Goal: Transaction & Acquisition: Purchase product/service

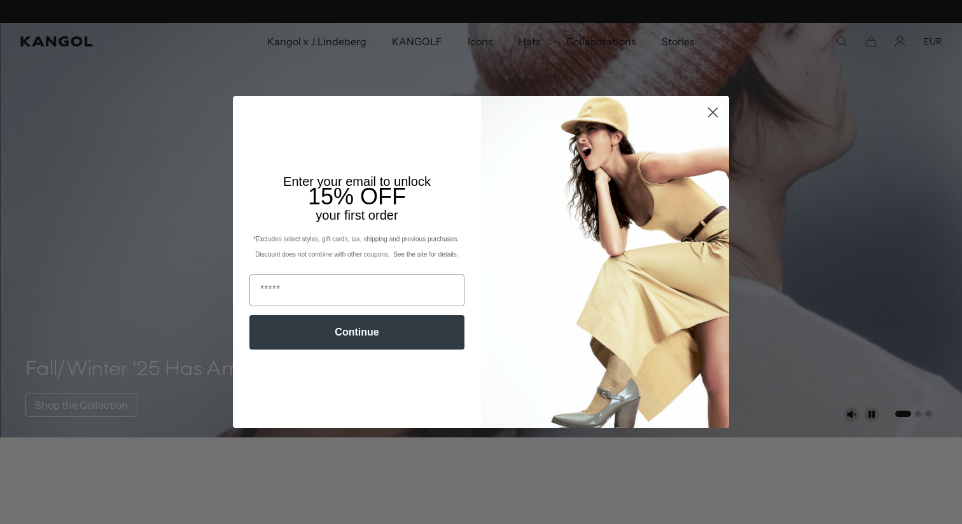
scroll to position [0, 262]
click at [710, 118] on circle "Close dialog" at bounding box center [713, 112] width 21 height 21
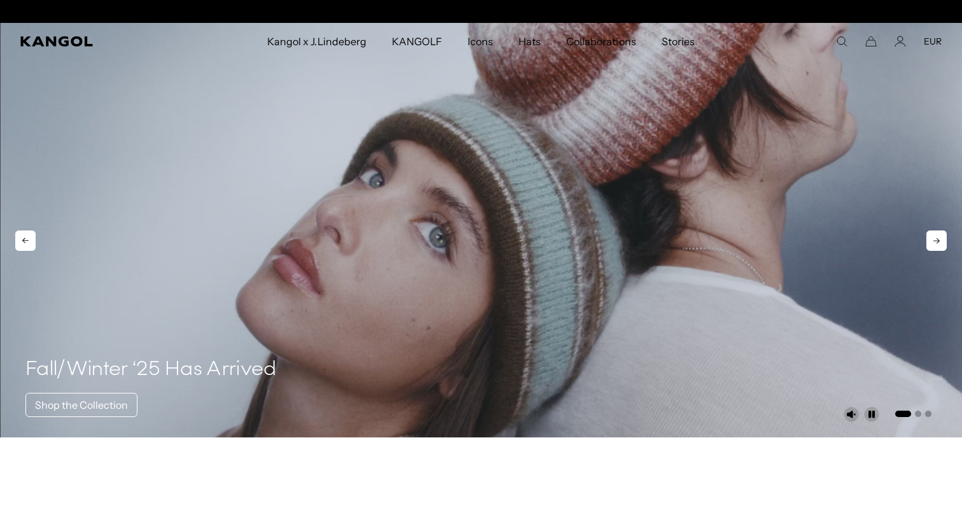
scroll to position [0, 0]
click at [841, 44] on use "Search here" at bounding box center [843, 42] width 10 height 10
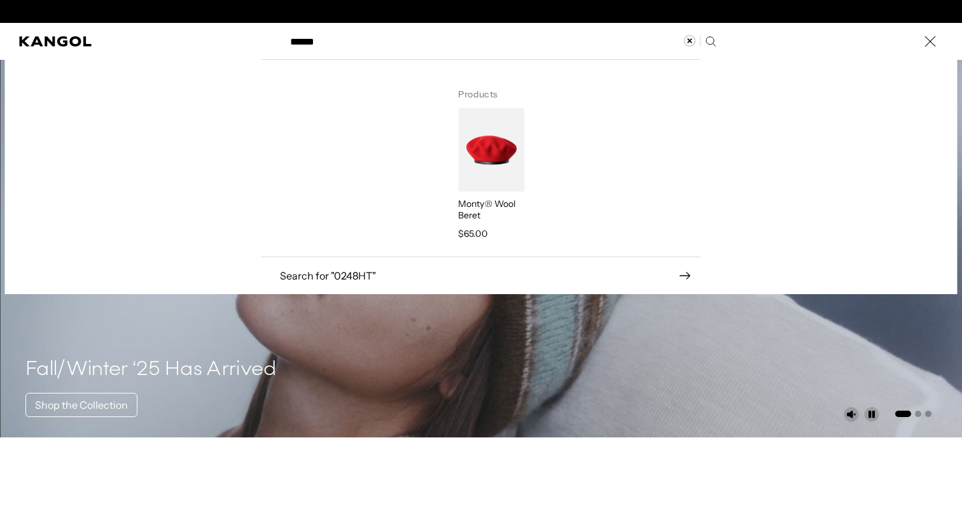
type input "******"
click at [521, 141] on img "Search here" at bounding box center [491, 149] width 66 height 83
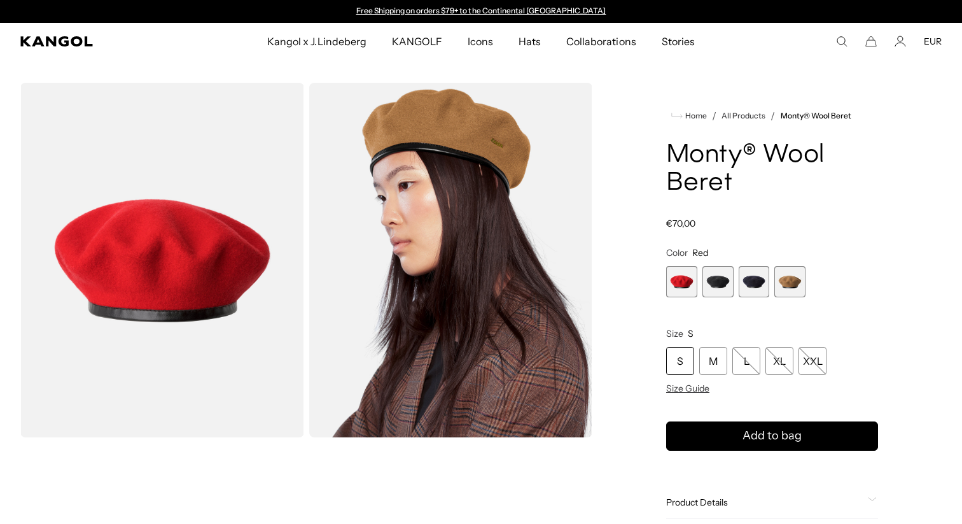
click at [726, 275] on span "2 of 4" at bounding box center [718, 281] width 31 height 31
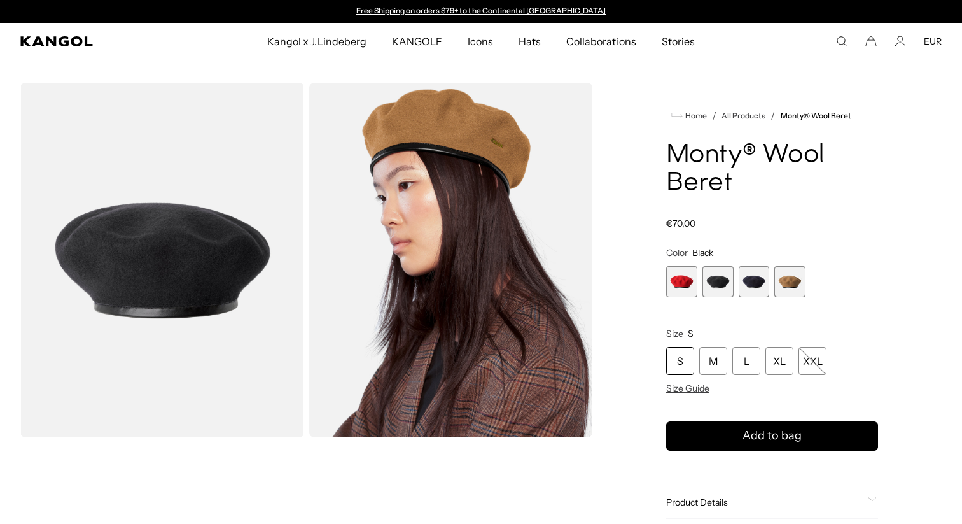
click at [742, 275] on span "3 of 4" at bounding box center [754, 281] width 31 height 31
click at [390, 226] on img "Gallery Viewer" at bounding box center [451, 260] width 284 height 355
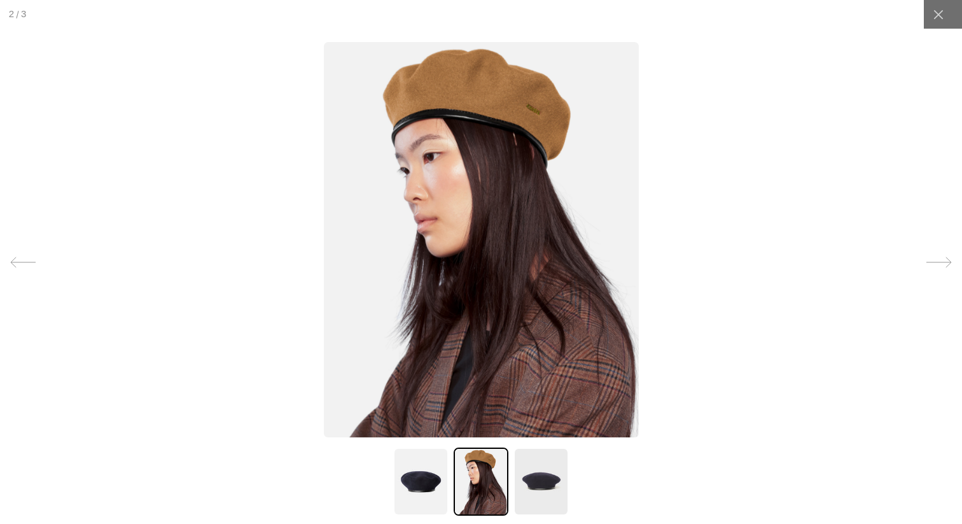
click at [251, 187] on div at bounding box center [481, 262] width 962 height 524
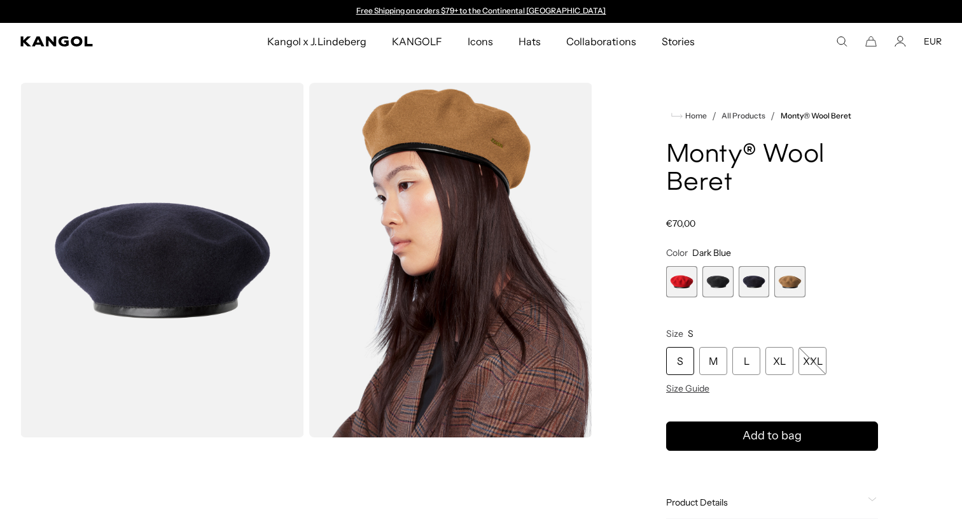
click at [724, 281] on span "2 of 4" at bounding box center [718, 281] width 31 height 31
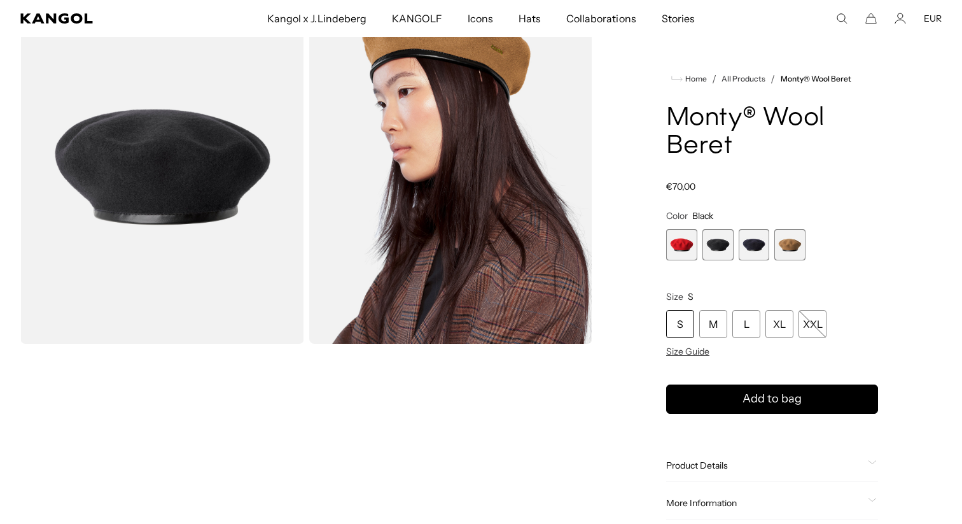
scroll to position [70, 0]
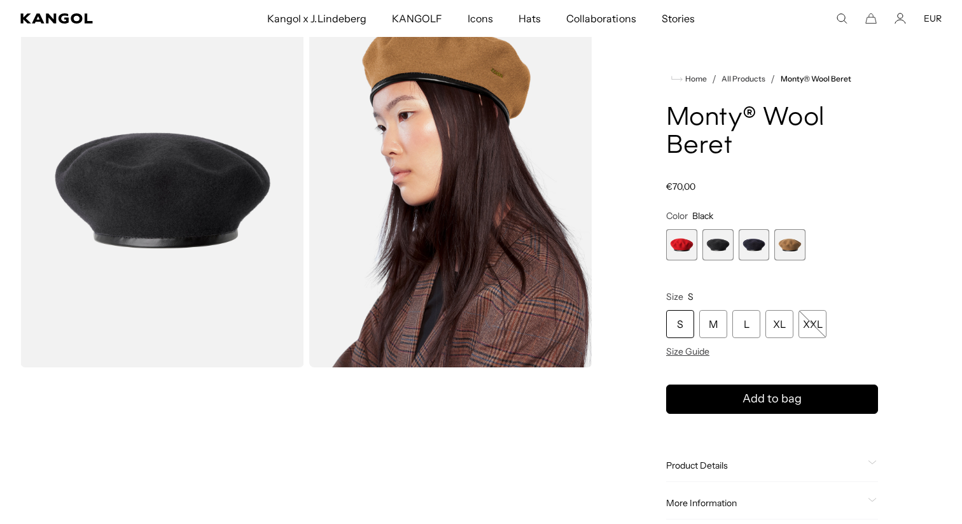
click at [721, 248] on span "2 of 4" at bounding box center [718, 244] width 31 height 31
click at [253, 180] on img "Gallery Viewer" at bounding box center [162, 190] width 284 height 355
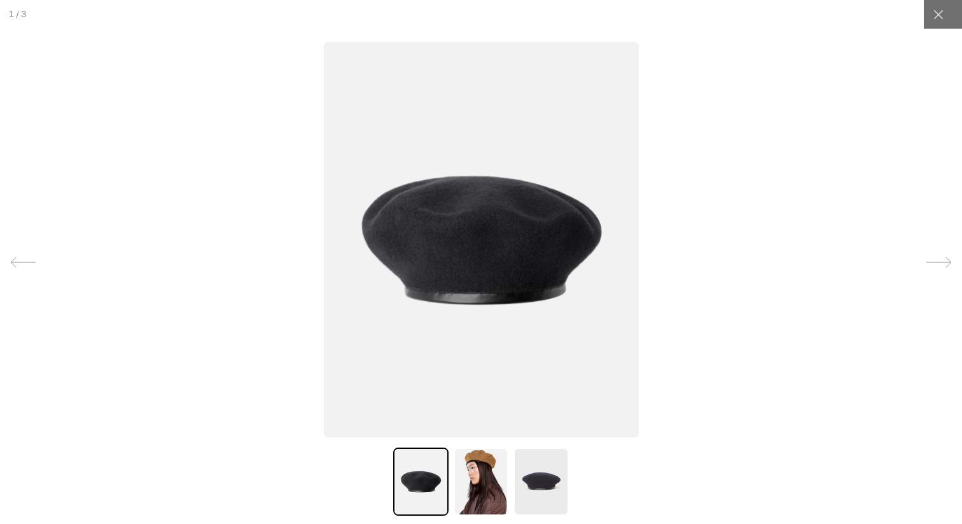
click at [492, 481] on img at bounding box center [481, 481] width 55 height 68
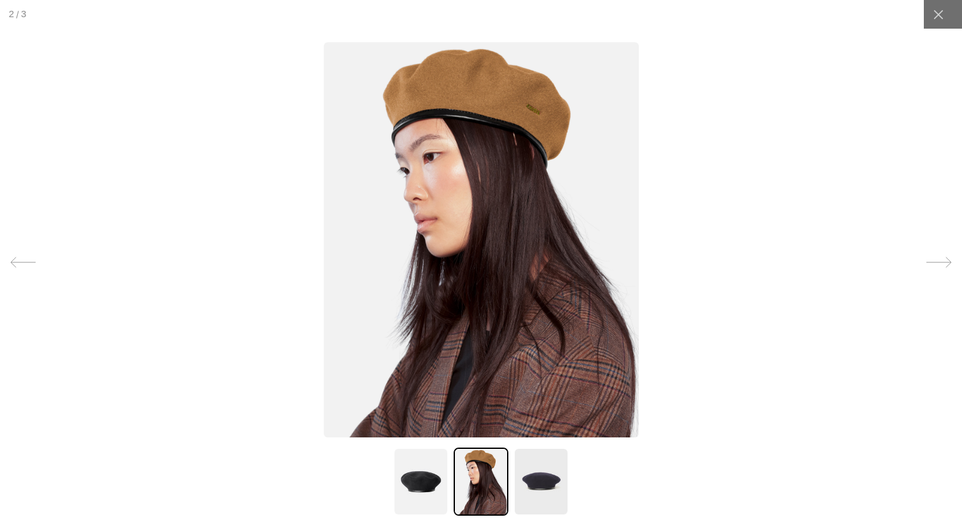
click at [528, 474] on img at bounding box center [541, 481] width 55 height 68
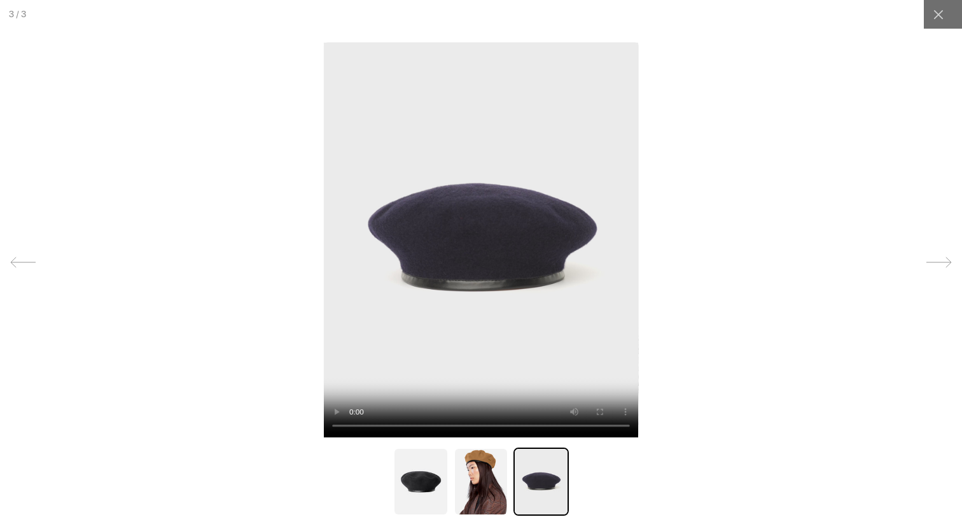
scroll to position [0, 262]
click at [931, 13] on div at bounding box center [938, 14] width 29 height 29
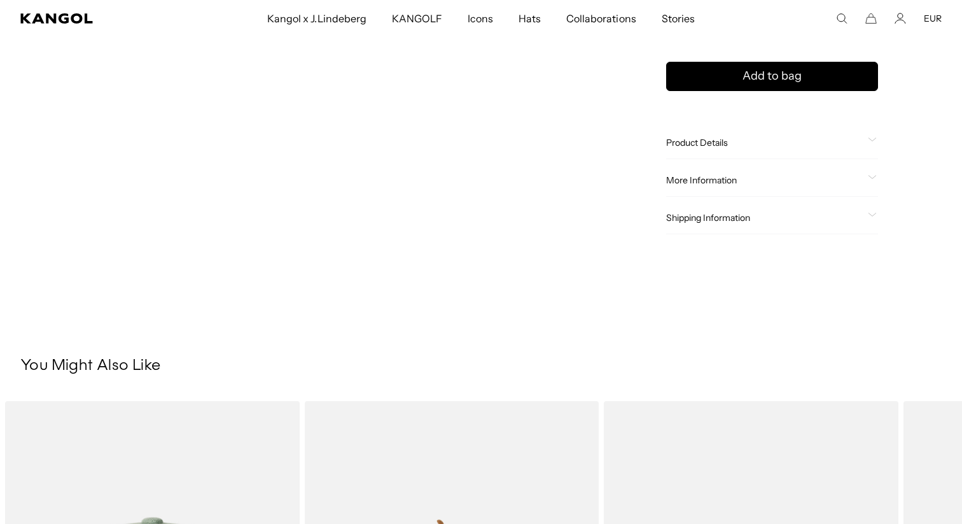
scroll to position [562, 0]
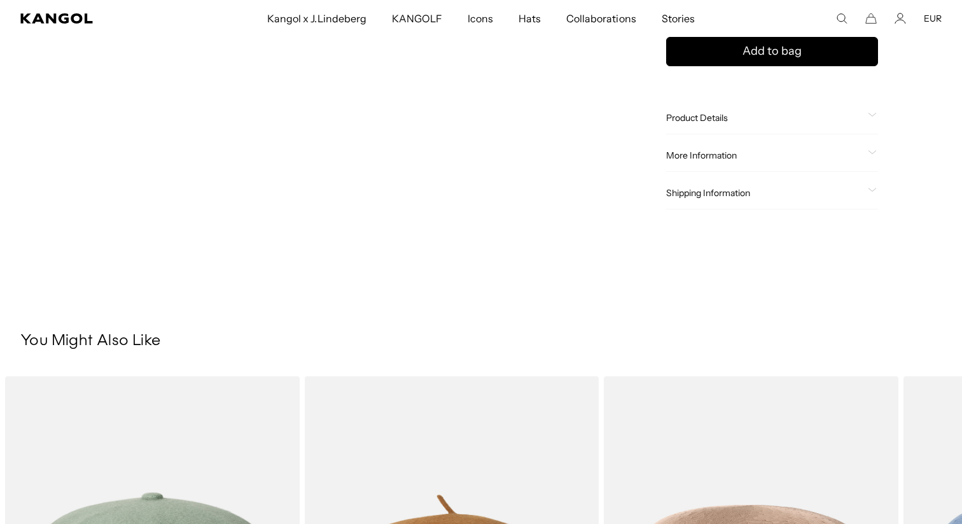
click at [712, 125] on div "Product Details Field Marshal Montgomery for whom the hat is named wore a Kango…" at bounding box center [772, 118] width 212 height 32
click at [710, 116] on span "Product Details" at bounding box center [764, 117] width 197 height 11
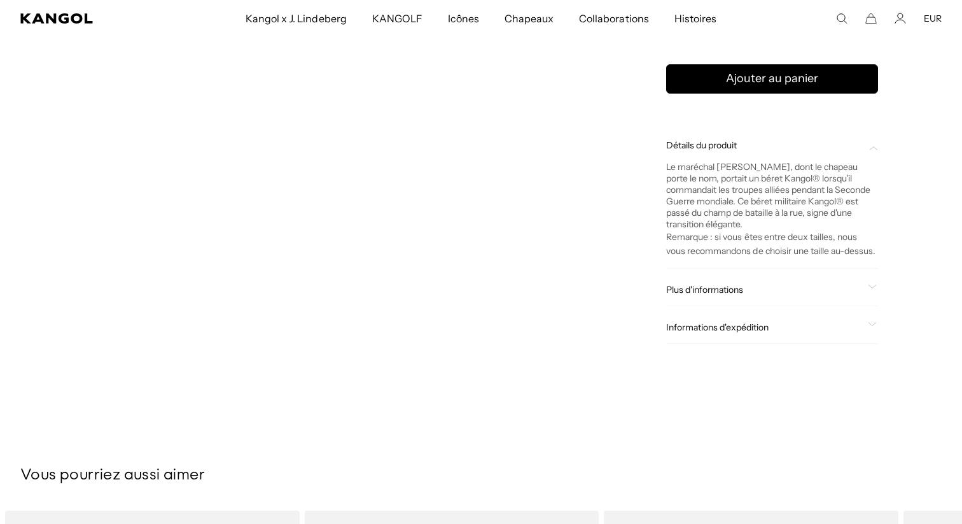
scroll to position [433, 0]
click at [793, 229] on div "Le maréchal Montgomery, dont le chapeau porte le nom, portait un béret Kangol® …" at bounding box center [772, 206] width 212 height 107
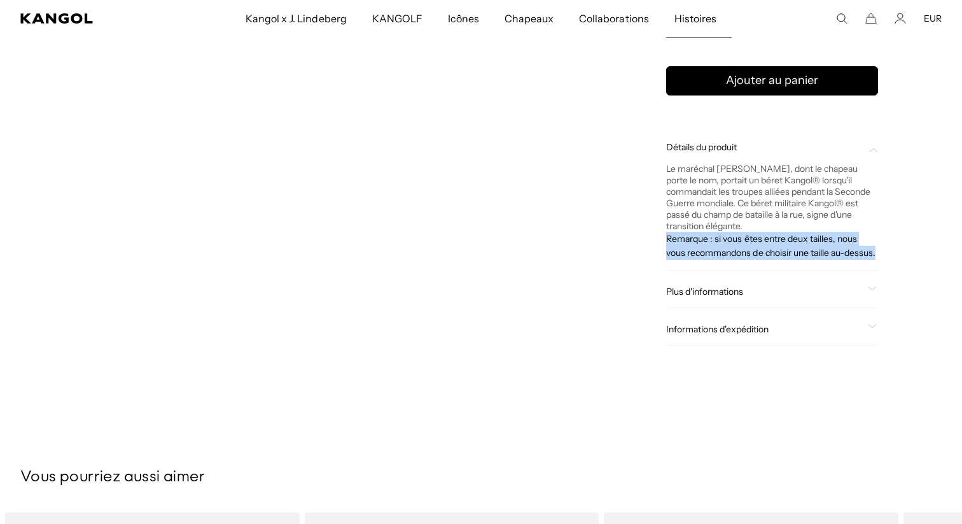
drag, startPoint x: 868, startPoint y: 249, endPoint x: 666, endPoint y: 173, distance: 216.1
click at [666, 173] on div "Le maréchal Montgomery, dont le chapeau porte le nom, portait un béret Kangol® …" at bounding box center [772, 206] width 212 height 107
click at [668, 173] on font "Le maréchal Montgomery, dont le chapeau porte le nom, portait un béret Kangol® …" at bounding box center [768, 197] width 204 height 69
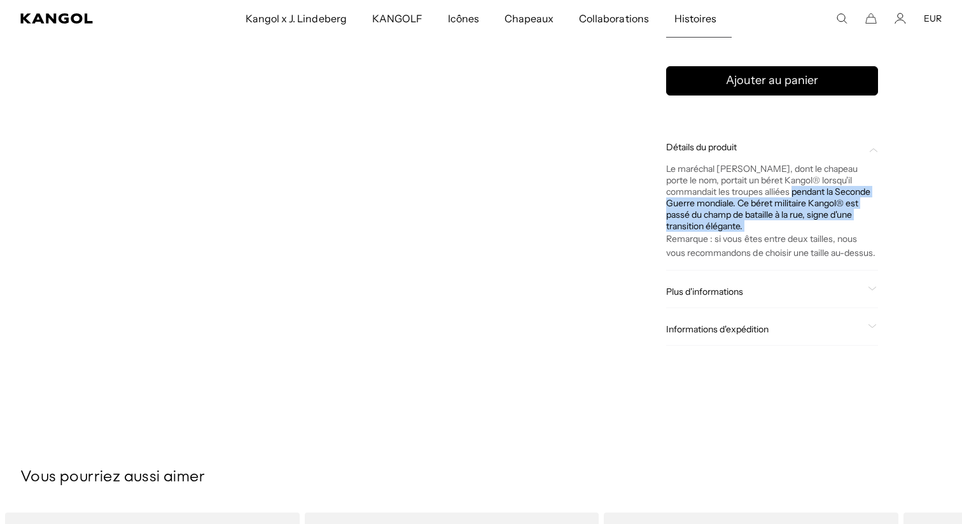
drag, startPoint x: 665, startPoint y: 172, endPoint x: 713, endPoint y: 194, distance: 52.7
click at [713, 194] on div "Maison / Tous les produits / Béret en laine Monty® Béret en laine Monty® Prix ​…" at bounding box center [772, 14] width 339 height 714
click at [693, 182] on font "Le maréchal Montgomery, dont le chapeau porte le nom, portait un béret Kangol® …" at bounding box center [768, 197] width 204 height 69
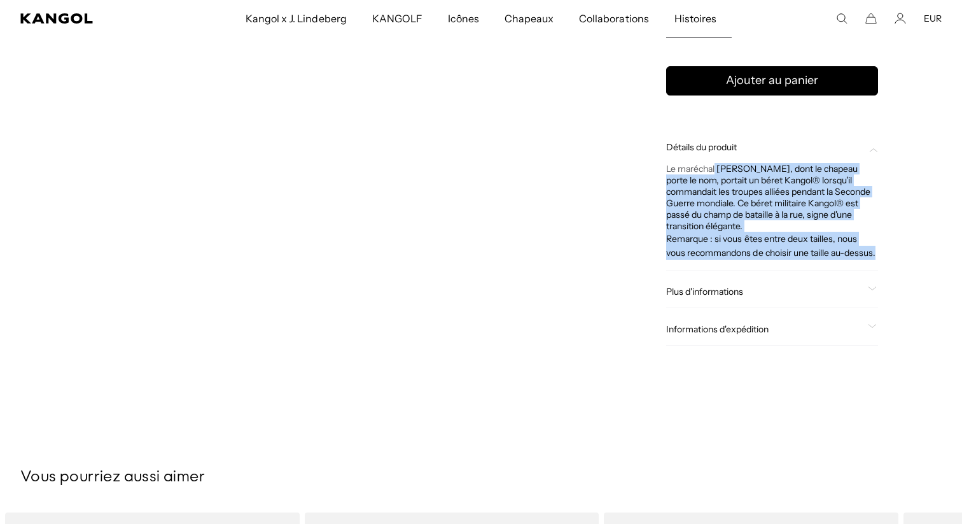
drag, startPoint x: 667, startPoint y: 167, endPoint x: 857, endPoint y: 250, distance: 207.5
click at [857, 250] on div "Le maréchal Montgomery, dont le chapeau porte le nom, portait un béret Kangol® …" at bounding box center [772, 206] width 212 height 107
copy div "Le maréchal Montgomery, dont le chapeau porte le nom, portait un béret Kangol® …"
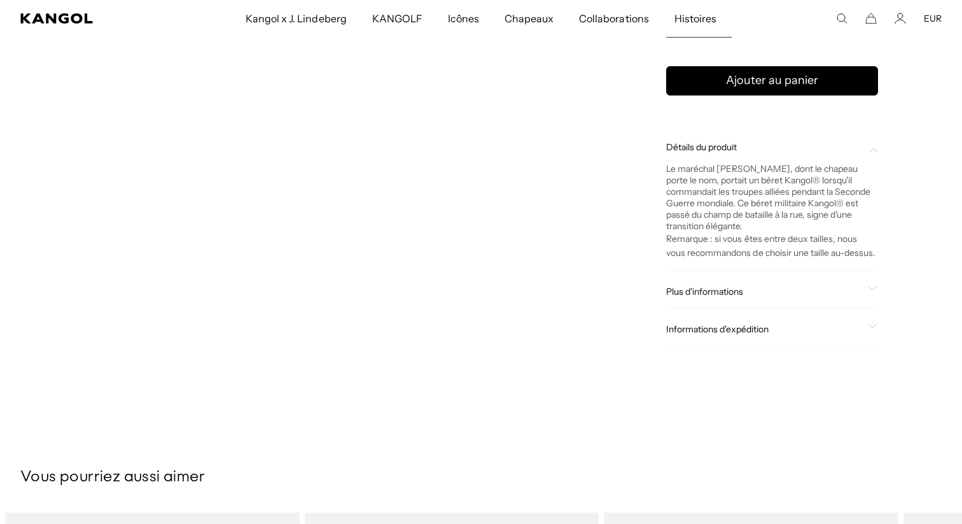
click at [807, 284] on div "Plus d'informations ID de style 0248HT Forme Béret Fabrication Feutre de laine …" at bounding box center [772, 292] width 212 height 32
click at [805, 290] on span "Plus d'informations" at bounding box center [764, 291] width 197 height 11
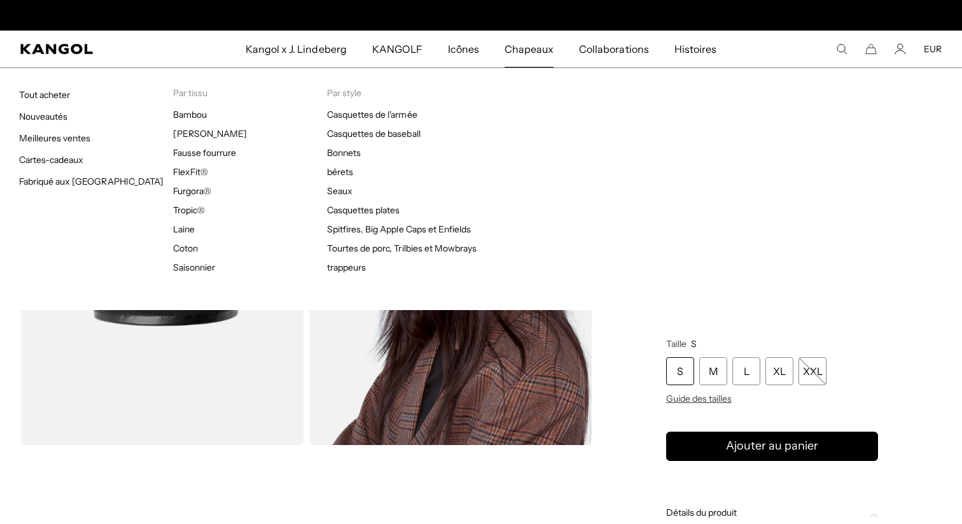
scroll to position [0, 262]
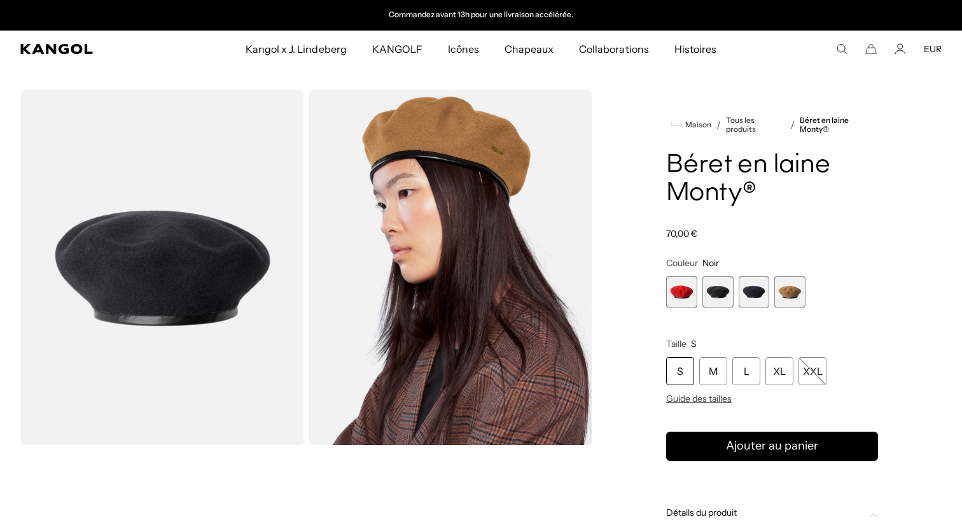
click at [846, 49] on icon "Rechercher ici" at bounding box center [841, 48] width 11 height 11
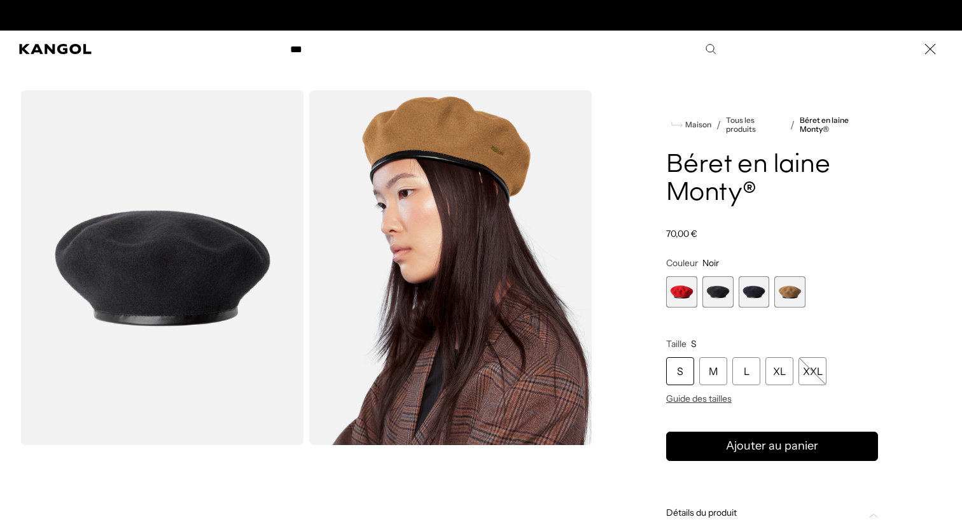
scroll to position [0, 0]
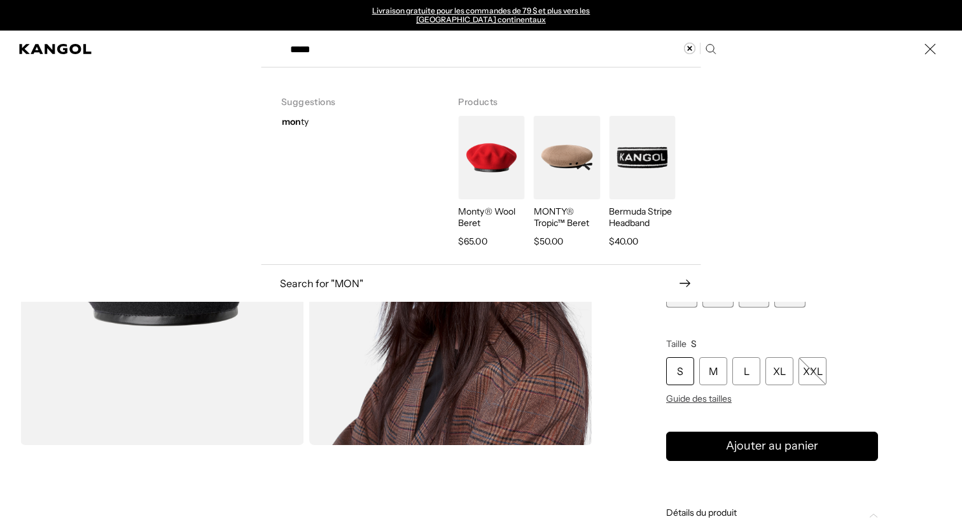
type input "*****"
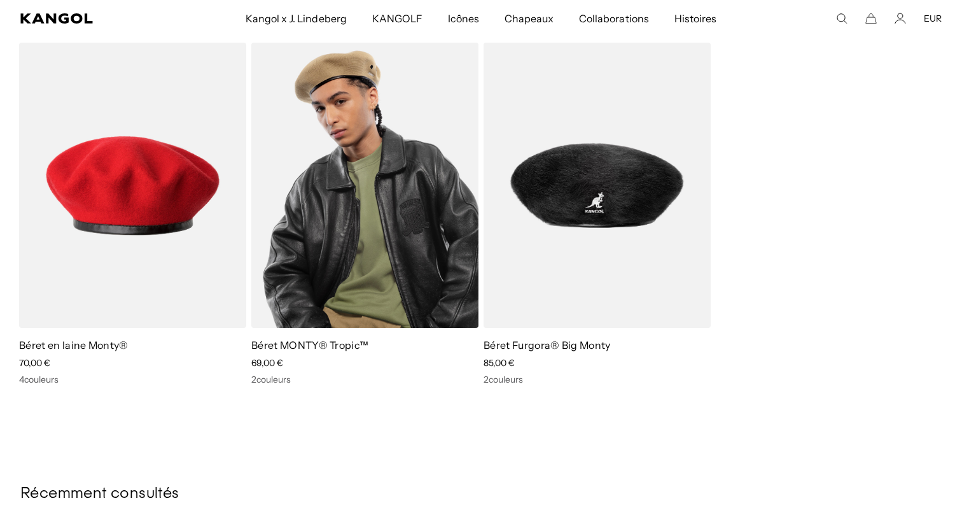
scroll to position [146, 0]
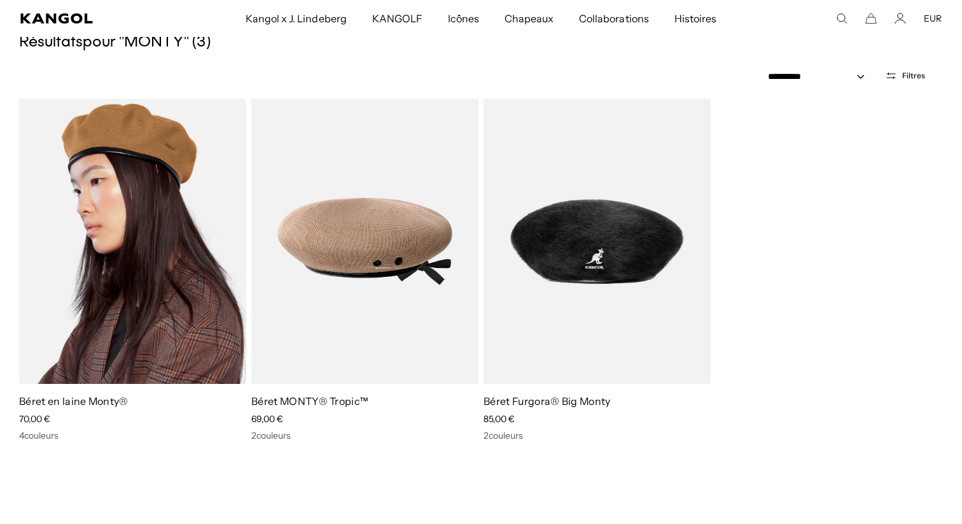
click at [160, 241] on img at bounding box center [132, 241] width 227 height 285
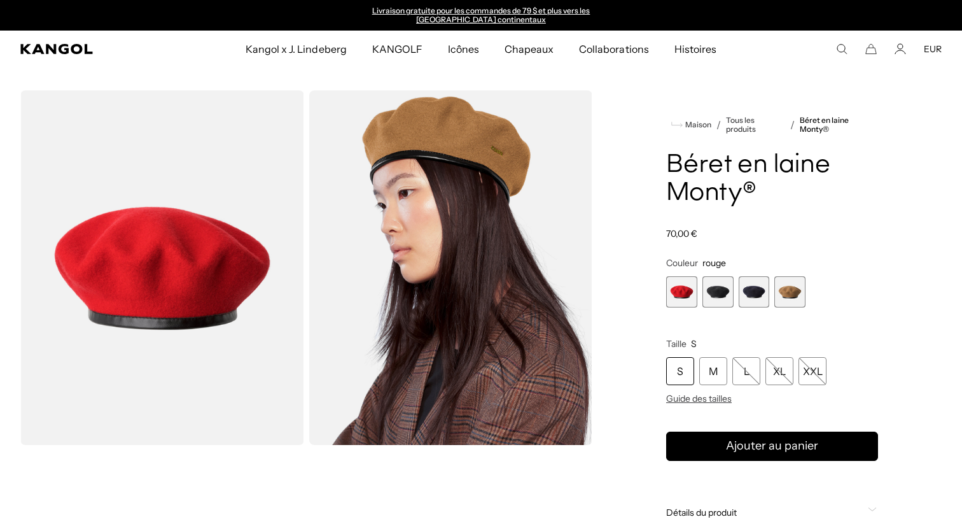
click at [721, 290] on span "2 sur 4" at bounding box center [718, 291] width 31 height 31
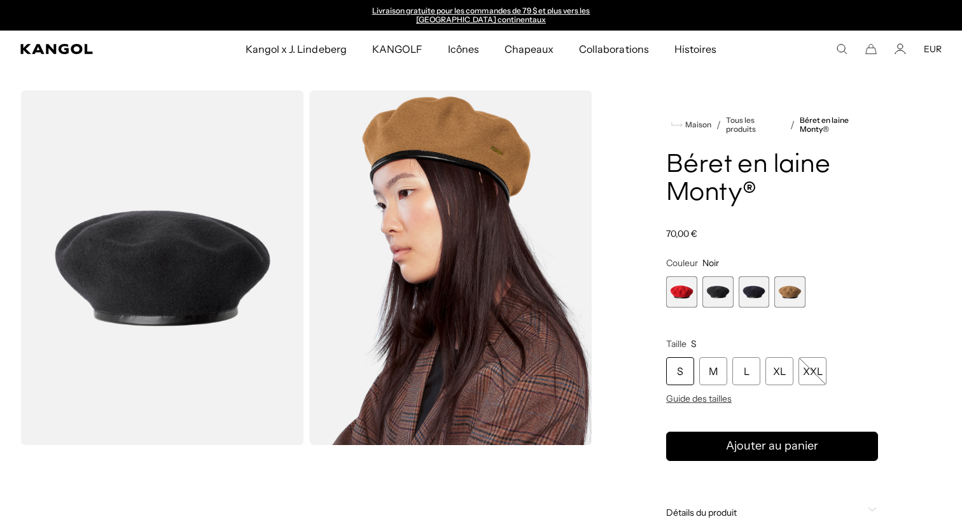
click at [844, 51] on use "Rechercher ici" at bounding box center [843, 50] width 10 height 10
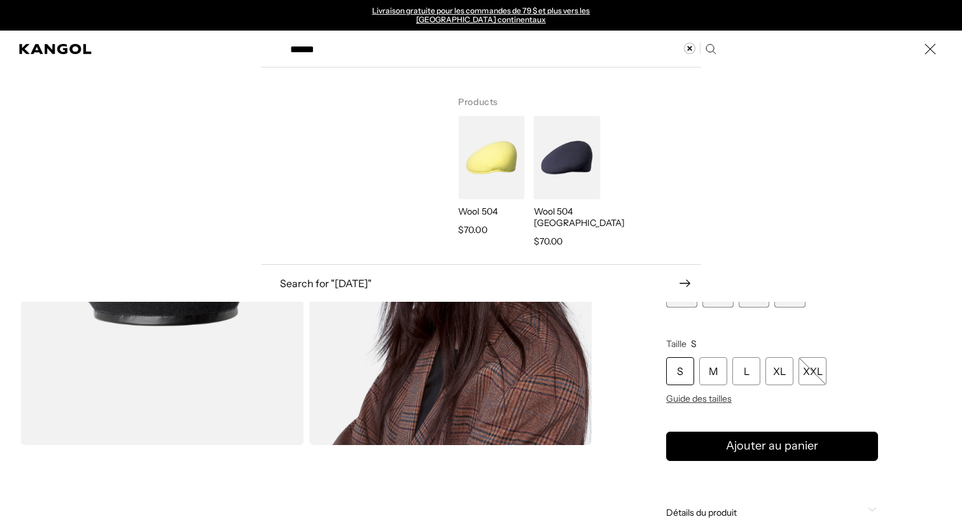
type input "******"
click at [488, 151] on img "Rechercher ici" at bounding box center [491, 157] width 66 height 83
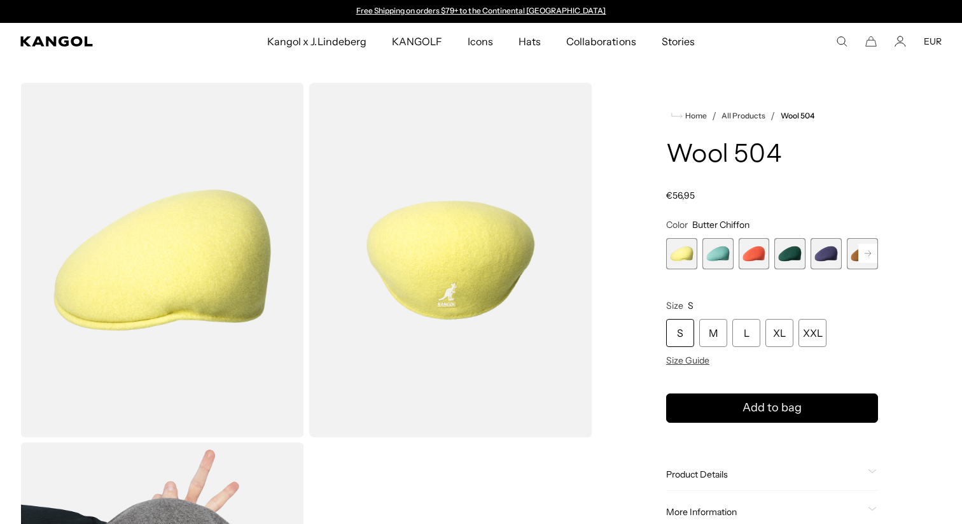
click at [715, 247] on span "2 of 21" at bounding box center [718, 253] width 31 height 31
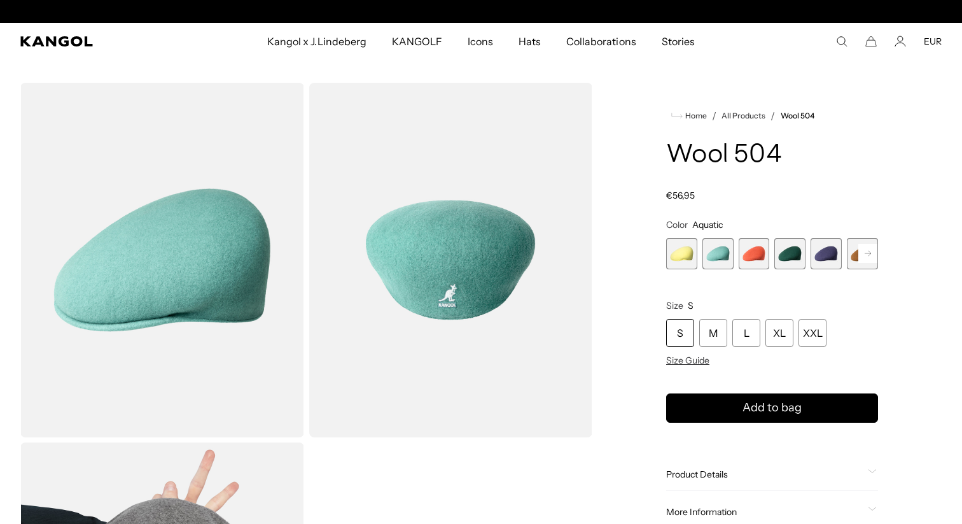
scroll to position [0, 262]
click at [752, 255] on span "3 of 21" at bounding box center [754, 253] width 31 height 31
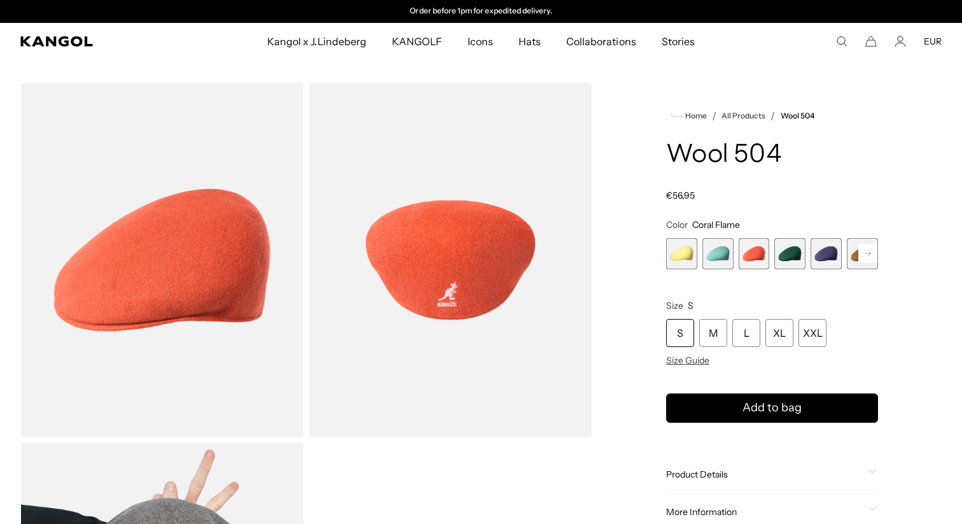
click at [780, 253] on span "4 of 21" at bounding box center [790, 253] width 31 height 31
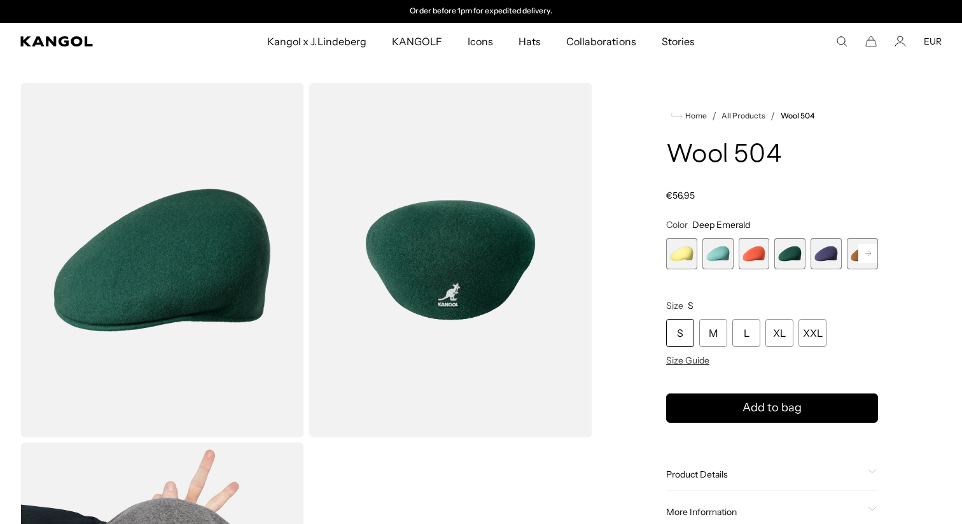
click at [819, 252] on span "5 of 21" at bounding box center [826, 253] width 31 height 31
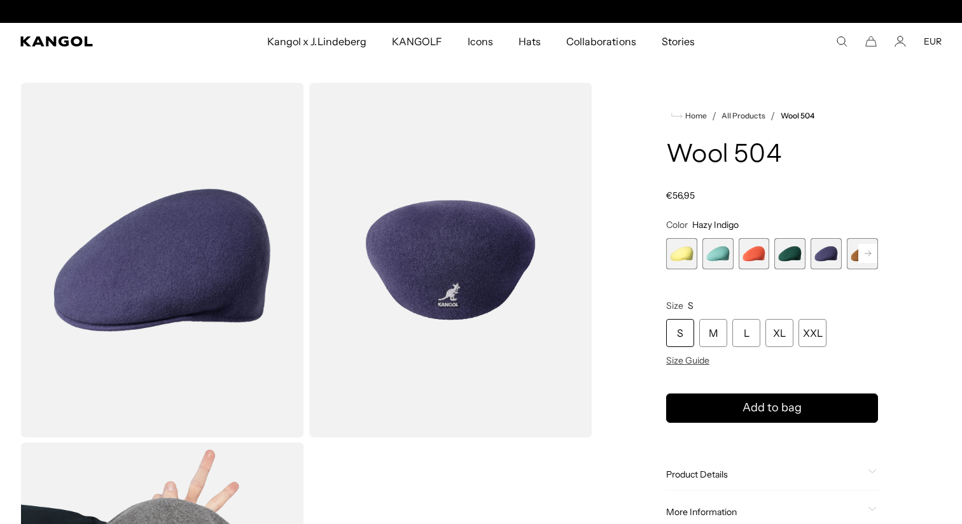
click at [870, 249] on rect at bounding box center [868, 253] width 19 height 19
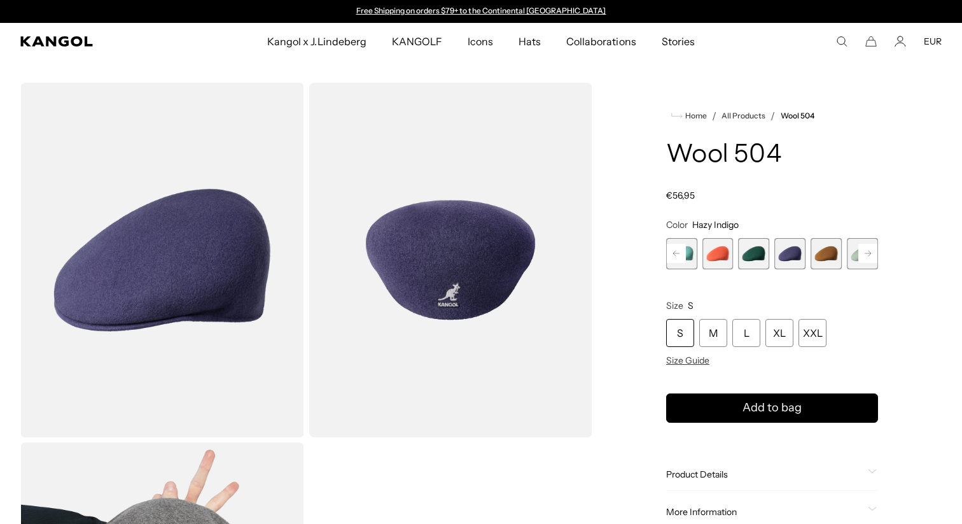
click at [868, 250] on rect at bounding box center [868, 253] width 19 height 19
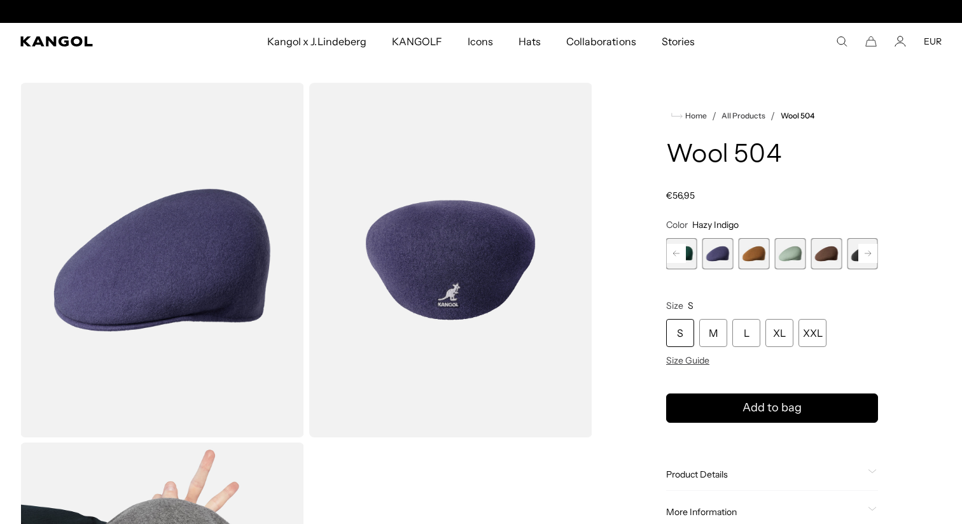
click at [827, 253] on span "8 of 21" at bounding box center [826, 253] width 31 height 31
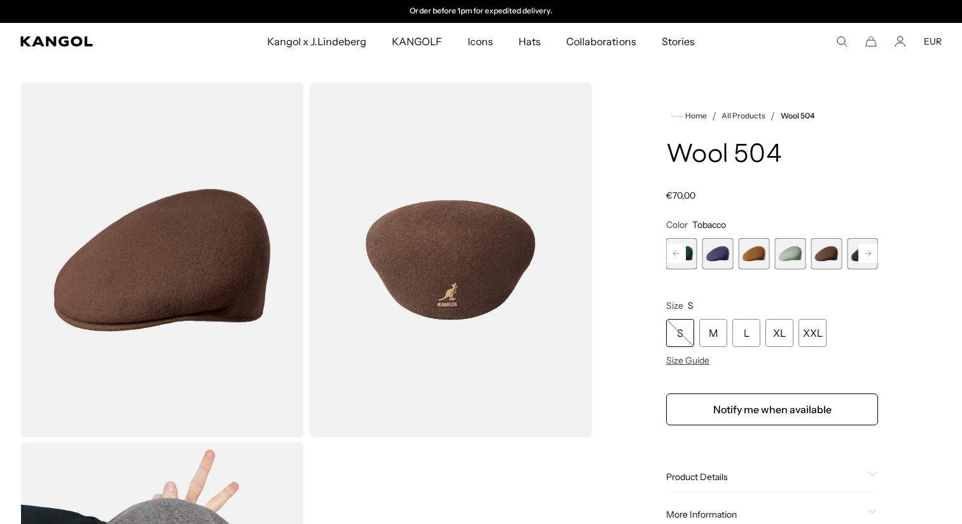
click at [853, 261] on span "9 of 21" at bounding box center [862, 253] width 31 height 31
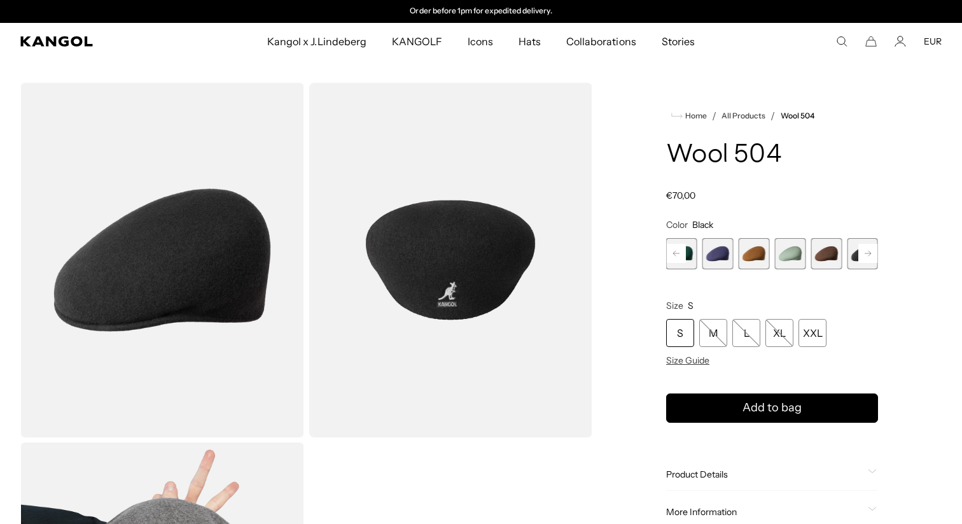
click at [869, 253] on icon at bounding box center [868, 253] width 6 height 5
click at [851, 253] on span "10 of 21" at bounding box center [862, 253] width 31 height 31
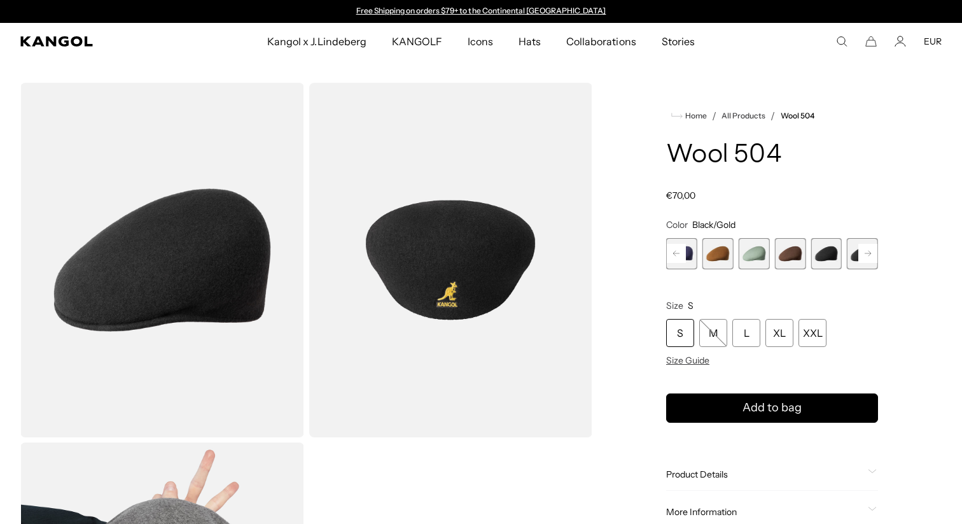
click at [868, 254] on rect at bounding box center [868, 253] width 19 height 19
click at [792, 250] on span "11 of 21" at bounding box center [790, 253] width 31 height 31
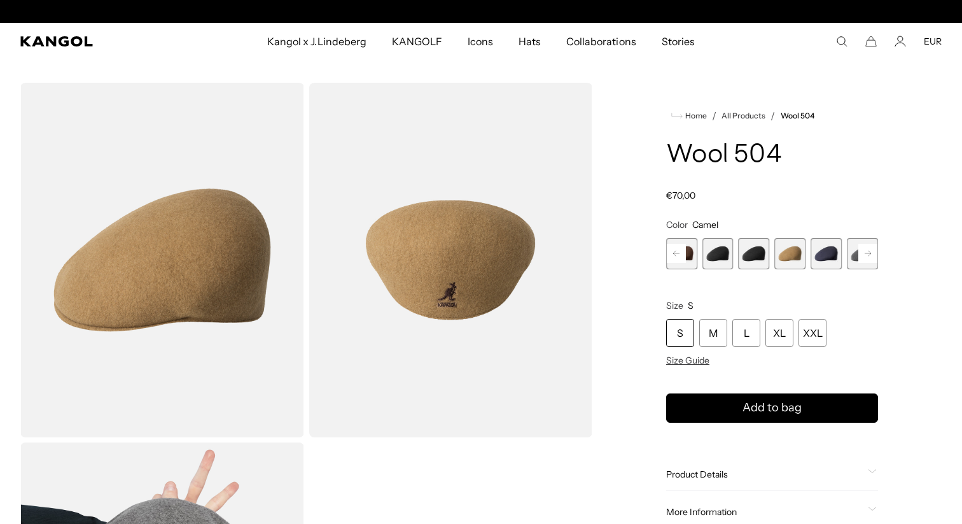
click at [817, 251] on span "12 of 21" at bounding box center [826, 253] width 31 height 31
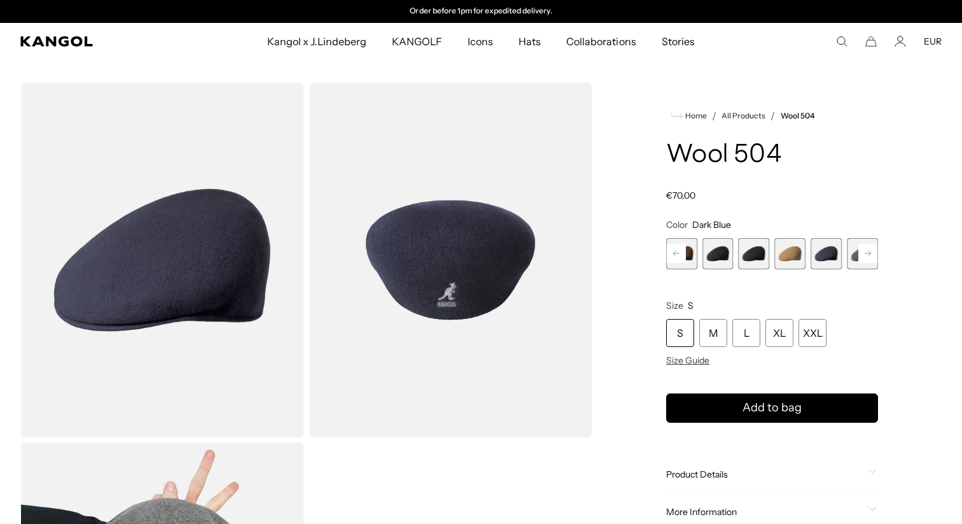
click at [854, 253] on span "13 of 21" at bounding box center [862, 253] width 31 height 31
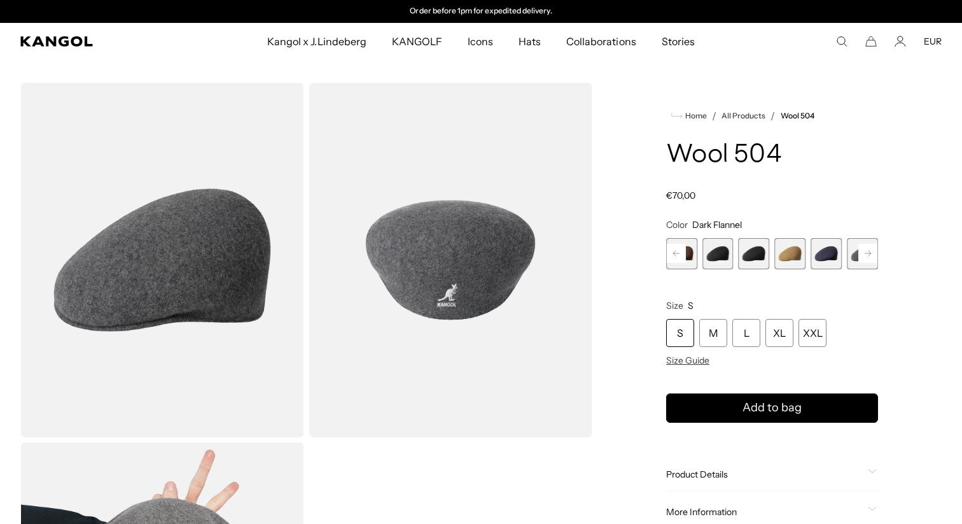
click at [868, 253] on rect at bounding box center [868, 253] width 19 height 19
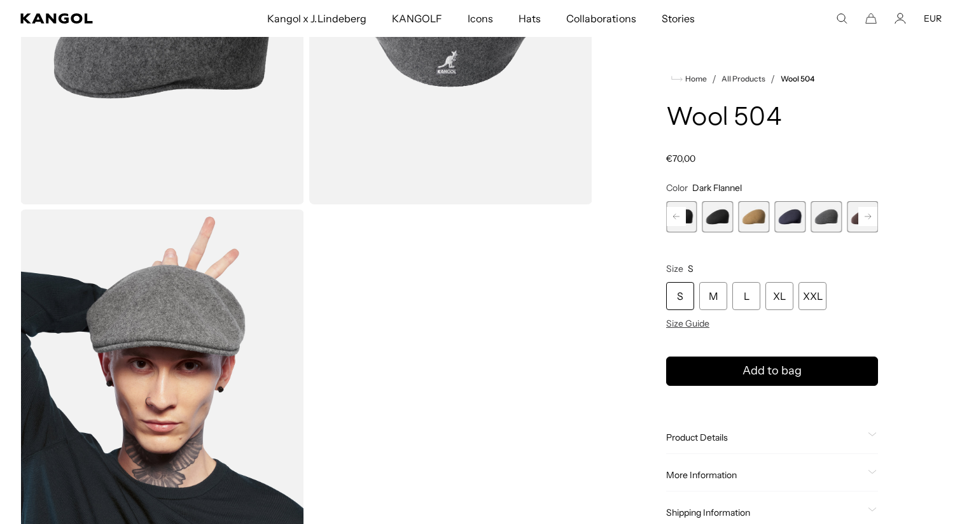
scroll to position [0, 262]
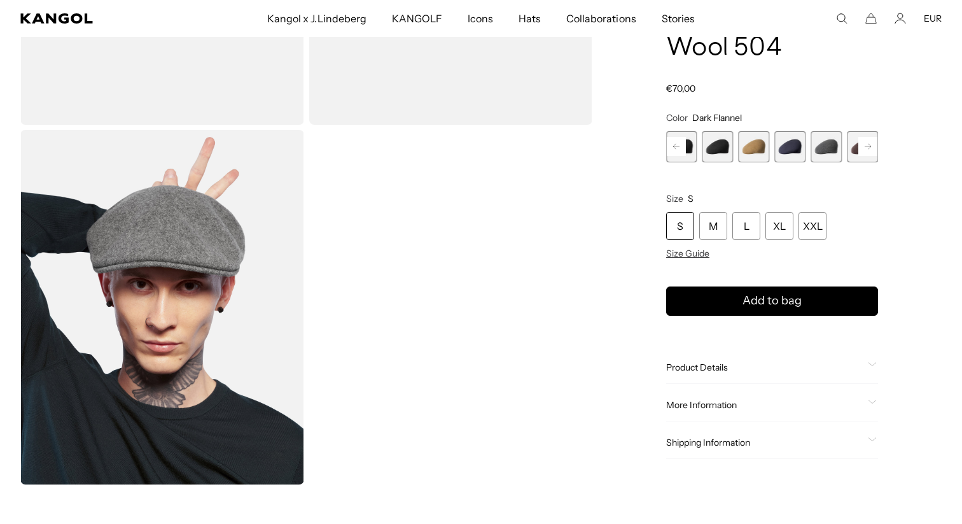
click at [245, 235] on img "Gallery Viewer" at bounding box center [162, 307] width 284 height 355
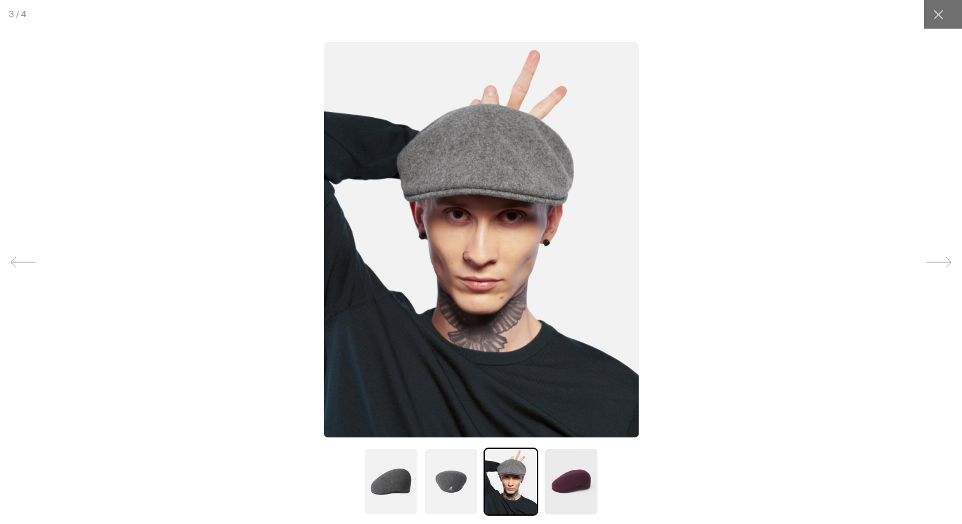
scroll to position [0, 0]
click at [463, 474] on img at bounding box center [451, 481] width 55 height 68
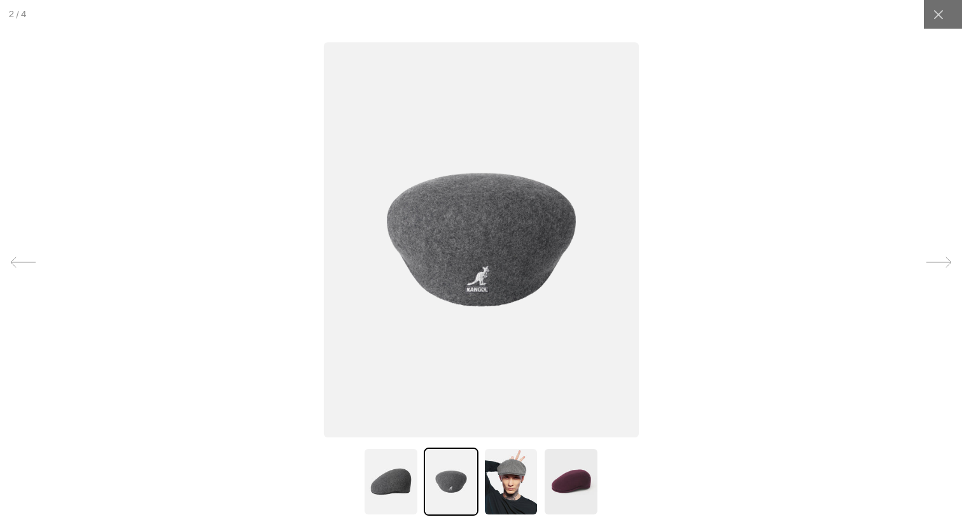
click at [388, 477] on img at bounding box center [390, 481] width 55 height 68
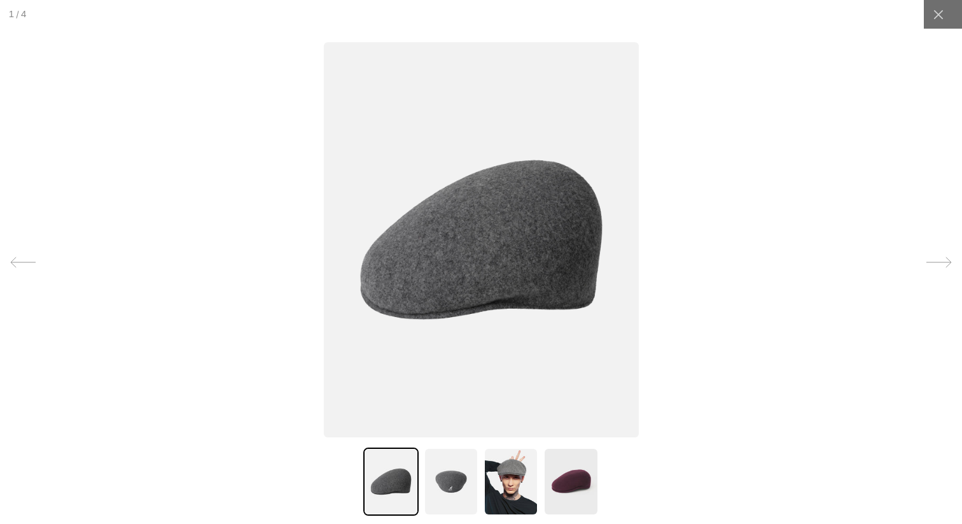
scroll to position [0, 262]
click at [568, 476] on img at bounding box center [571, 481] width 55 height 68
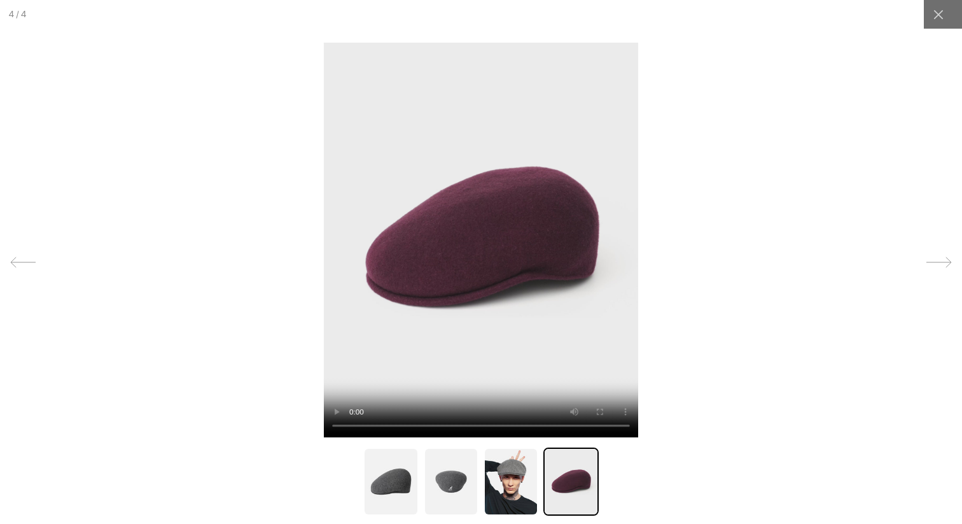
click at [443, 465] on img at bounding box center [451, 481] width 55 height 68
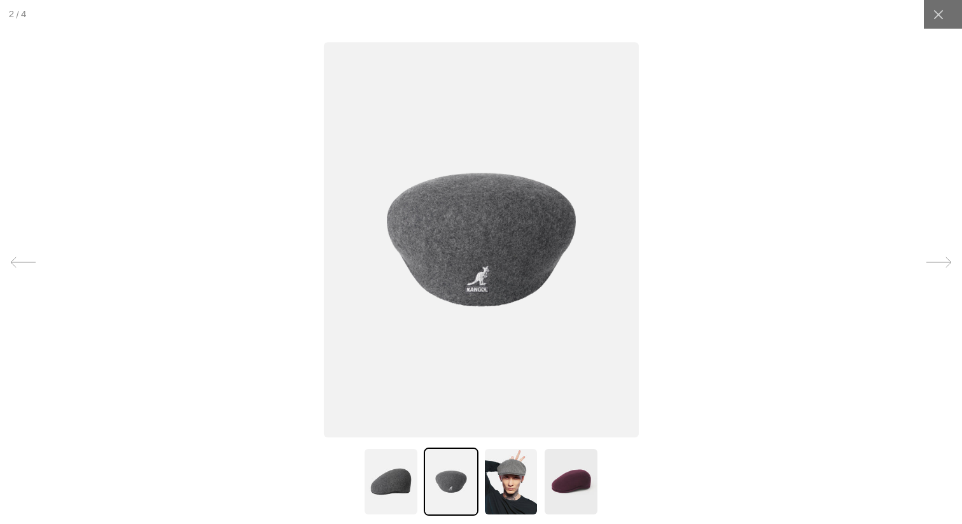
click at [381, 469] on img at bounding box center [390, 481] width 55 height 68
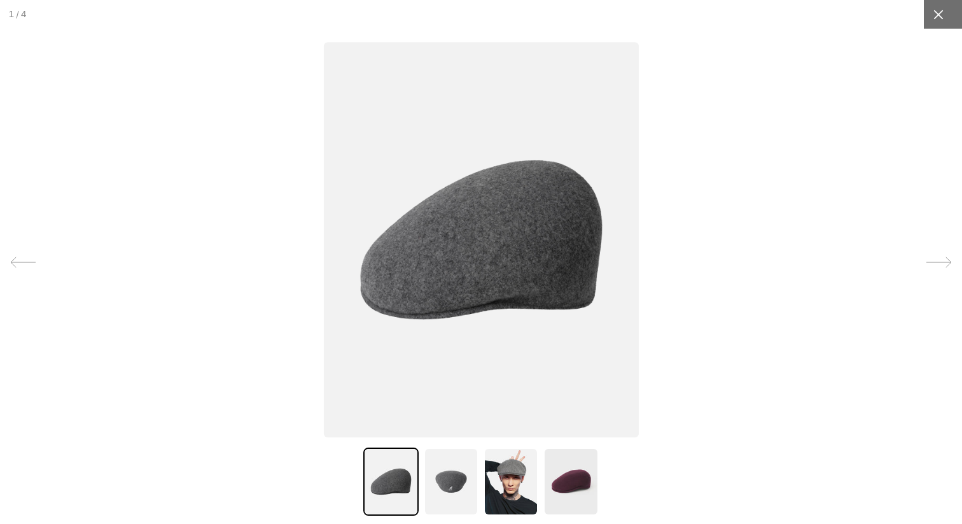
click at [933, 17] on icon at bounding box center [939, 14] width 13 height 13
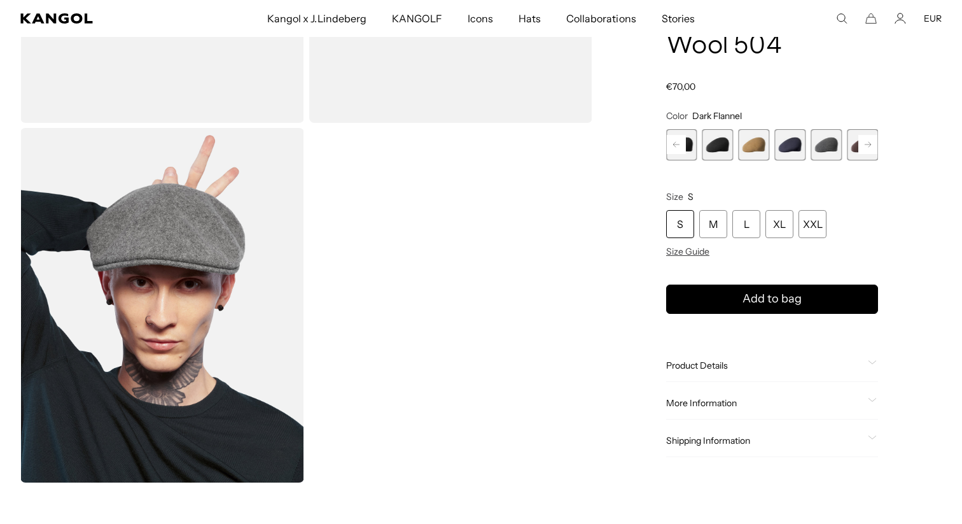
click at [722, 148] on span "10 of 21" at bounding box center [718, 144] width 31 height 31
click at [864, 143] on rect at bounding box center [868, 144] width 19 height 19
click at [869, 144] on rect at bounding box center [868, 144] width 19 height 19
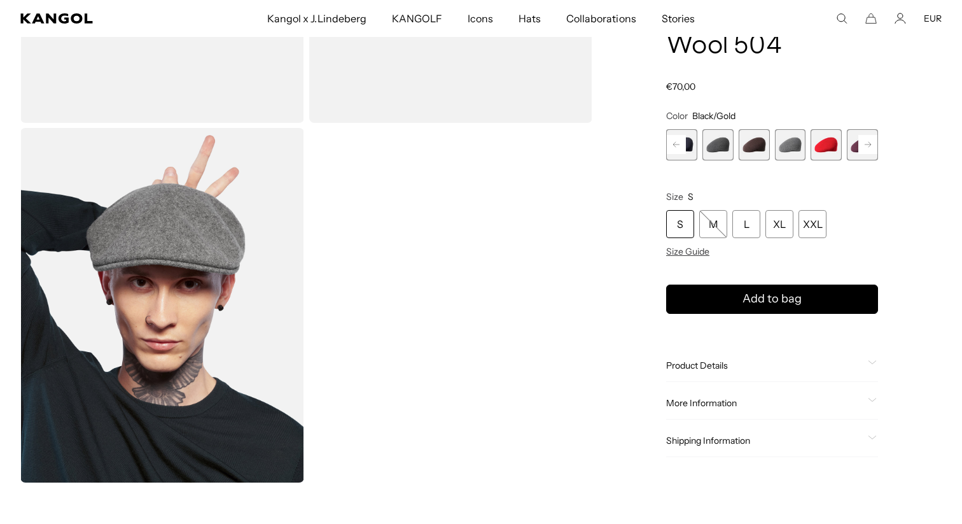
scroll to position [0, 0]
click at [750, 143] on span "14 of 21" at bounding box center [754, 144] width 31 height 31
click at [675, 144] on rect at bounding box center [676, 144] width 19 height 19
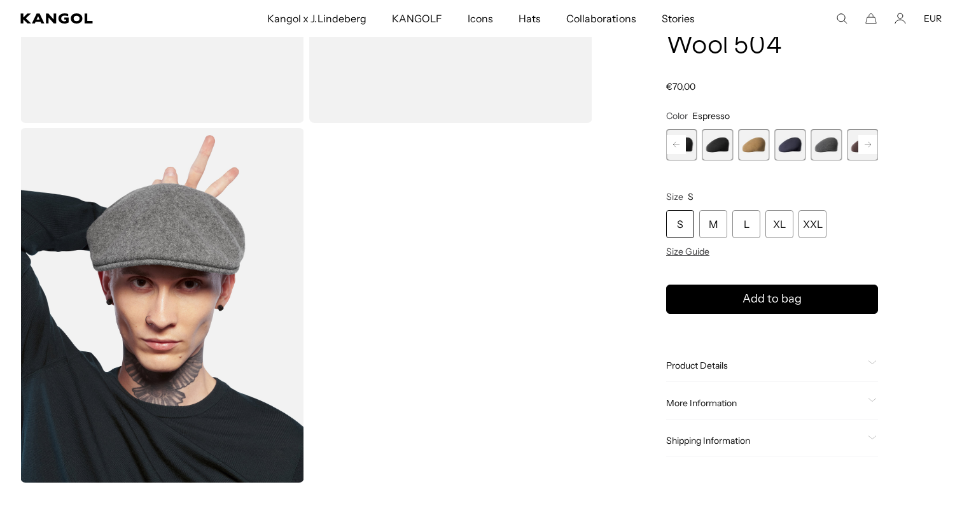
scroll to position [0, 262]
click at [675, 144] on rect at bounding box center [676, 144] width 19 height 19
click at [763, 146] on span "9 of 21" at bounding box center [754, 144] width 31 height 31
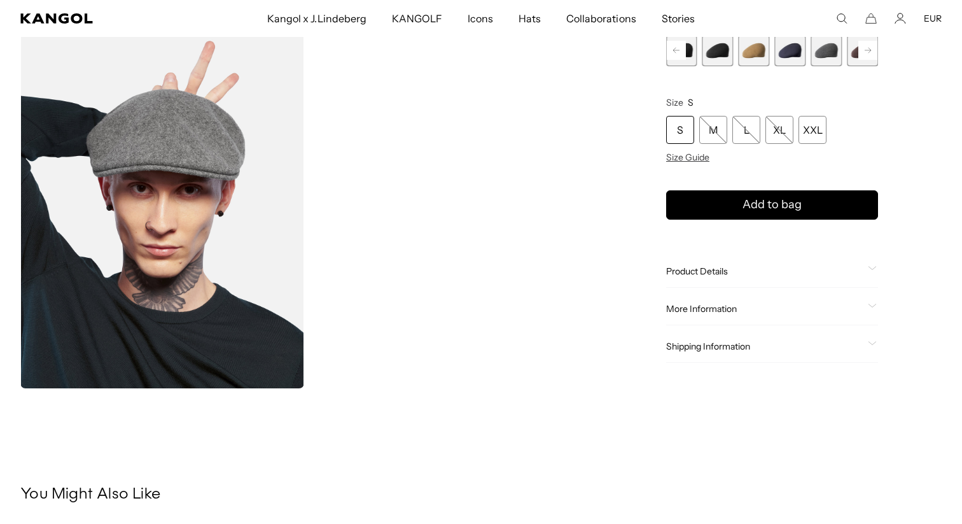
scroll to position [412, 0]
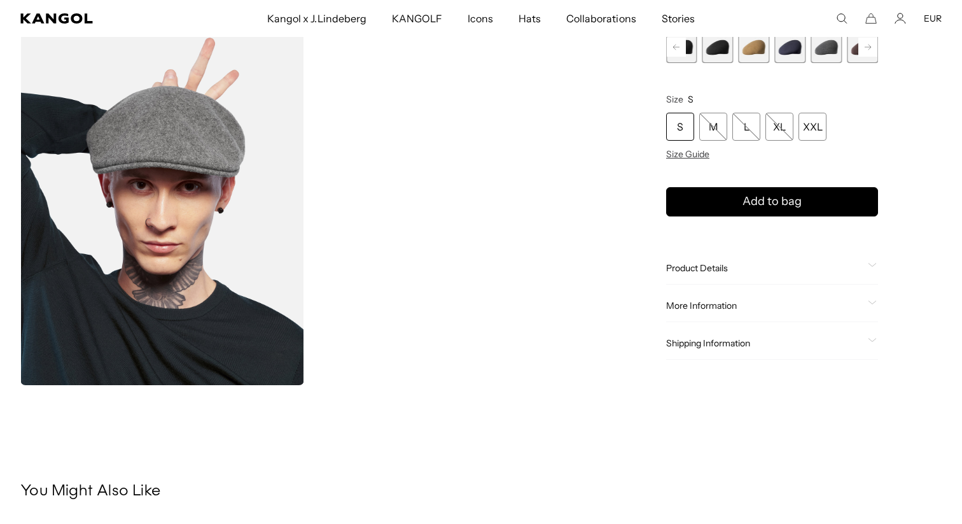
click at [702, 278] on div "Product Details The Wool 504 is the iconic, original Kangol® Cap. First introdu…" at bounding box center [772, 268] width 212 height 32
click at [703, 264] on span "Product Details" at bounding box center [764, 267] width 197 height 11
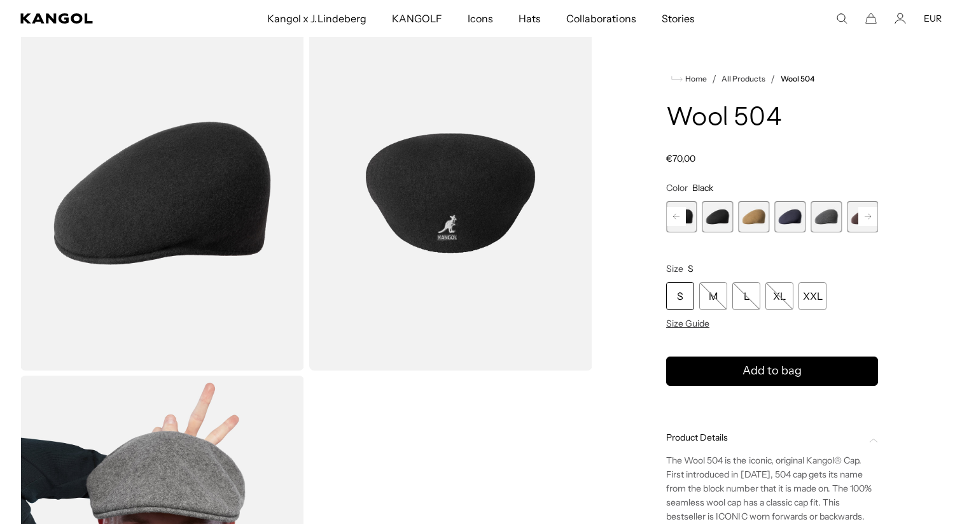
scroll to position [0, 262]
